Goal: Find specific page/section: Find specific page/section

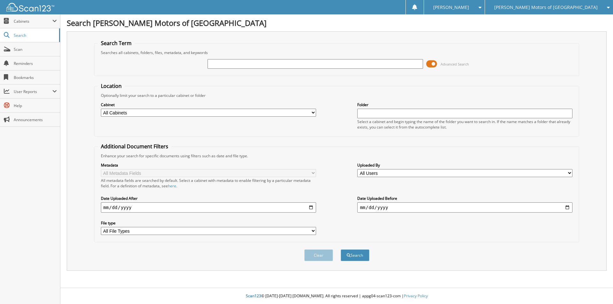
click at [254, 66] on input "text" at bounding box center [315, 64] width 215 height 10
type input "863251"
click at [341, 249] on button "Search" at bounding box center [355, 255] width 29 height 12
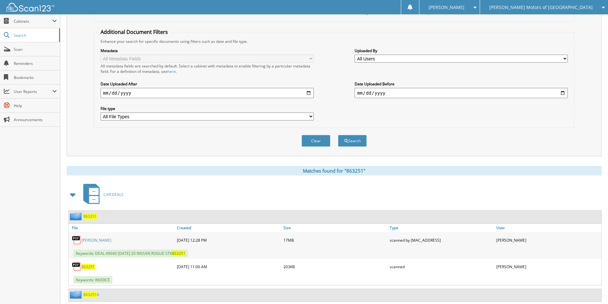
scroll to position [132, 0]
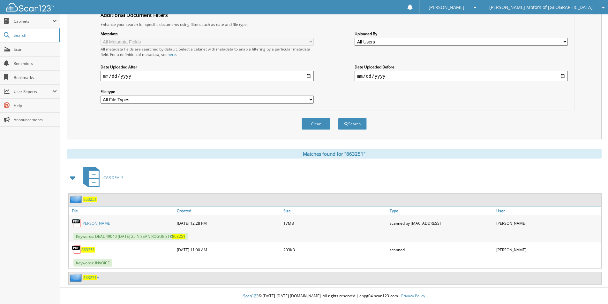
click at [92, 199] on span "863251" at bounding box center [89, 198] width 13 height 5
